Goal: Navigation & Orientation: Find specific page/section

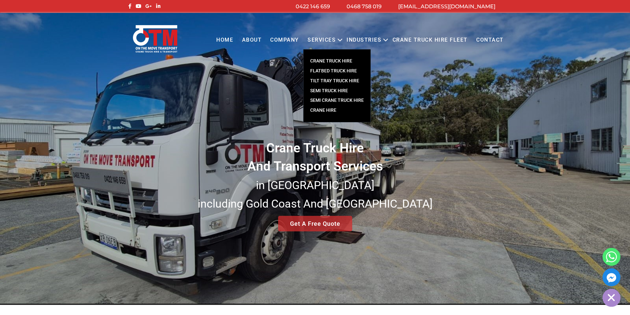
click at [328, 100] on link "SEMI CRANE TRUCK HIRE" at bounding box center [337, 101] width 67 height 10
click at [331, 100] on link "SEMI CRANE TRUCK HIRE" at bounding box center [337, 101] width 67 height 10
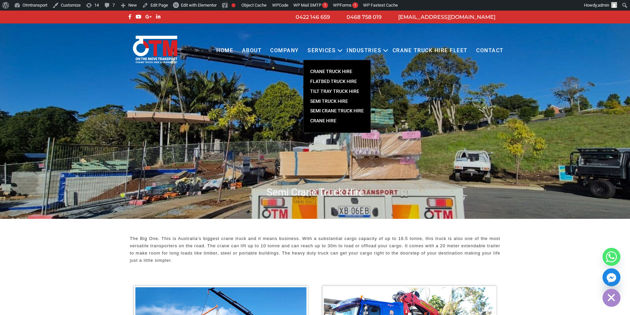
click at [327, 119] on link "Crane Hire" at bounding box center [337, 121] width 67 height 10
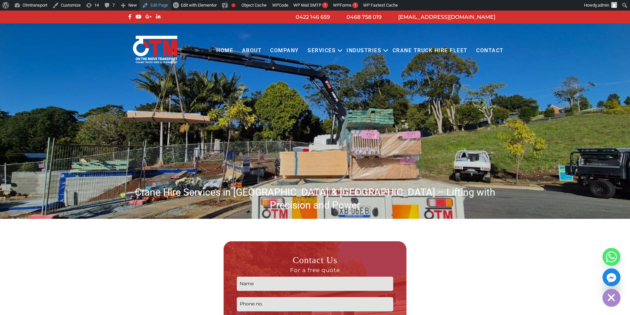
click at [165, 7] on link "Edit Page" at bounding box center [155, 5] width 31 height 11
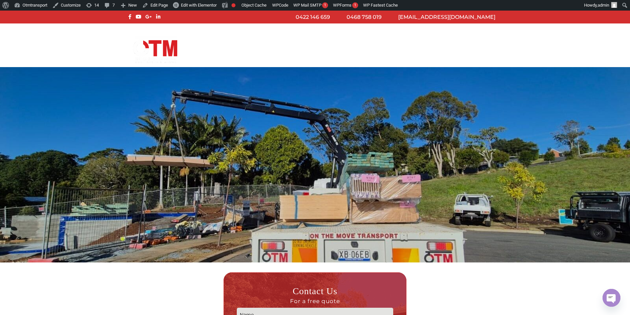
click at [559, 248] on img at bounding box center [315, 164] width 630 height 195
